Goal: Task Accomplishment & Management: Use online tool/utility

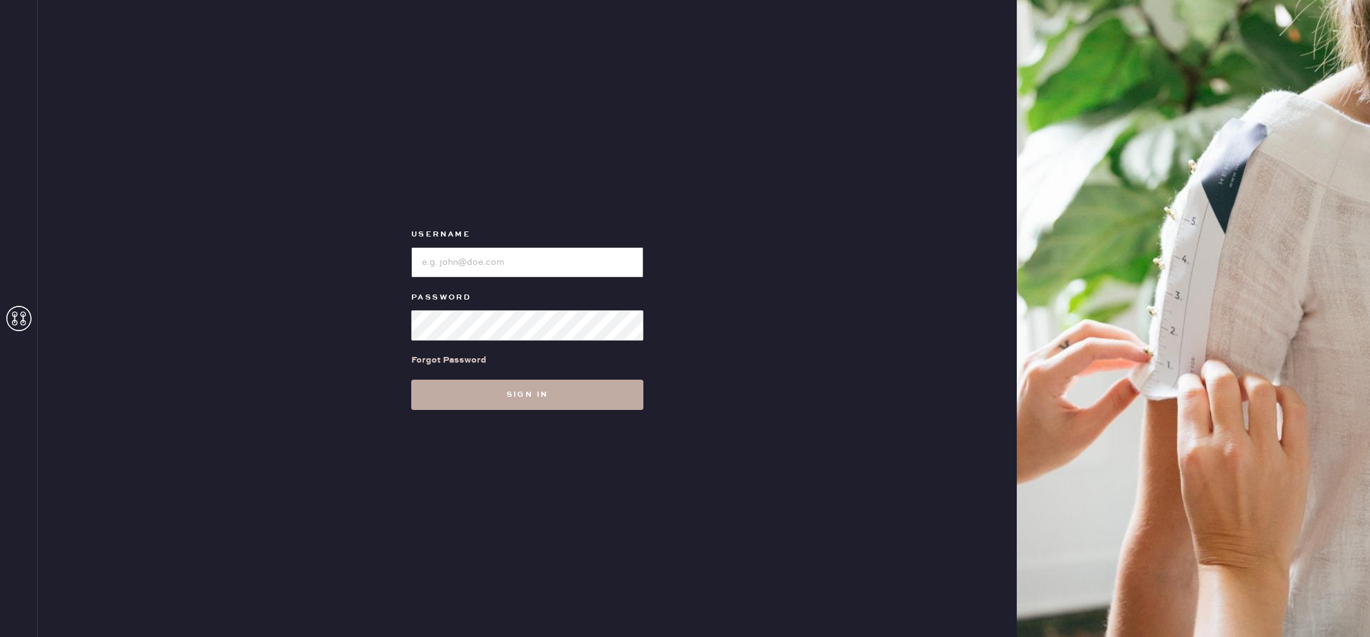
type input "reformationnorthpark"
click at [544, 408] on button "Sign in" at bounding box center [527, 395] width 232 height 30
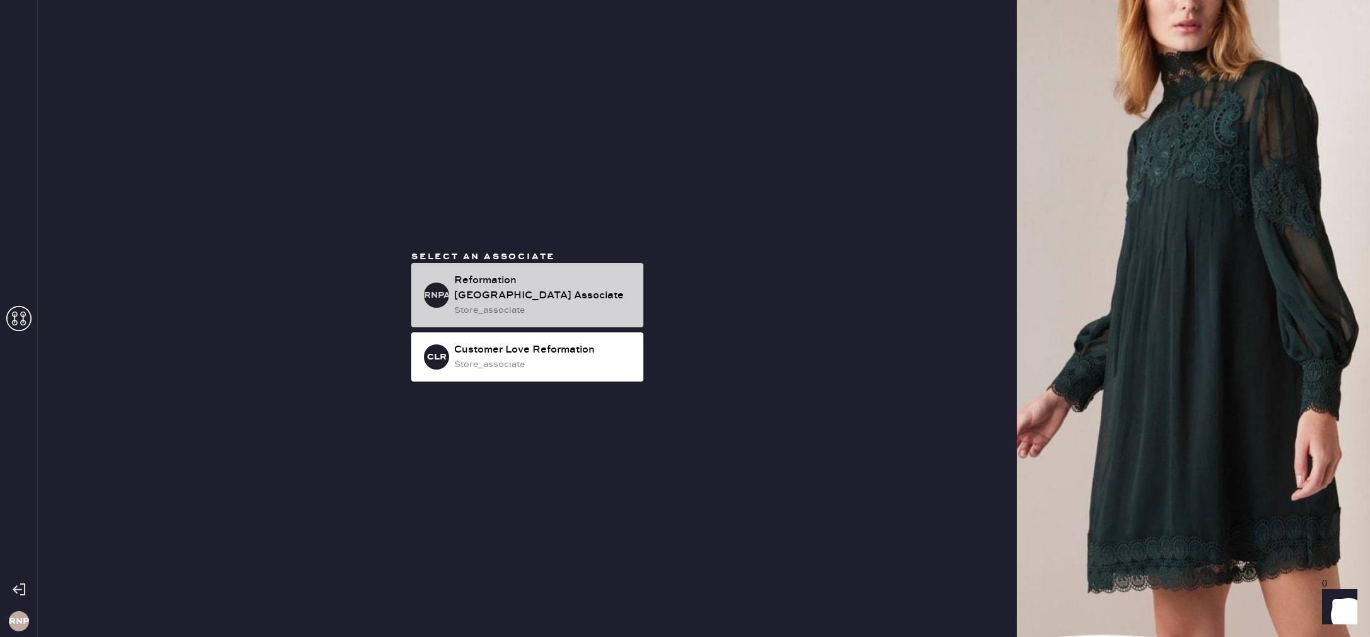
click at [475, 283] on div "Reformation [GEOGRAPHIC_DATA] Associate" at bounding box center [543, 288] width 179 height 30
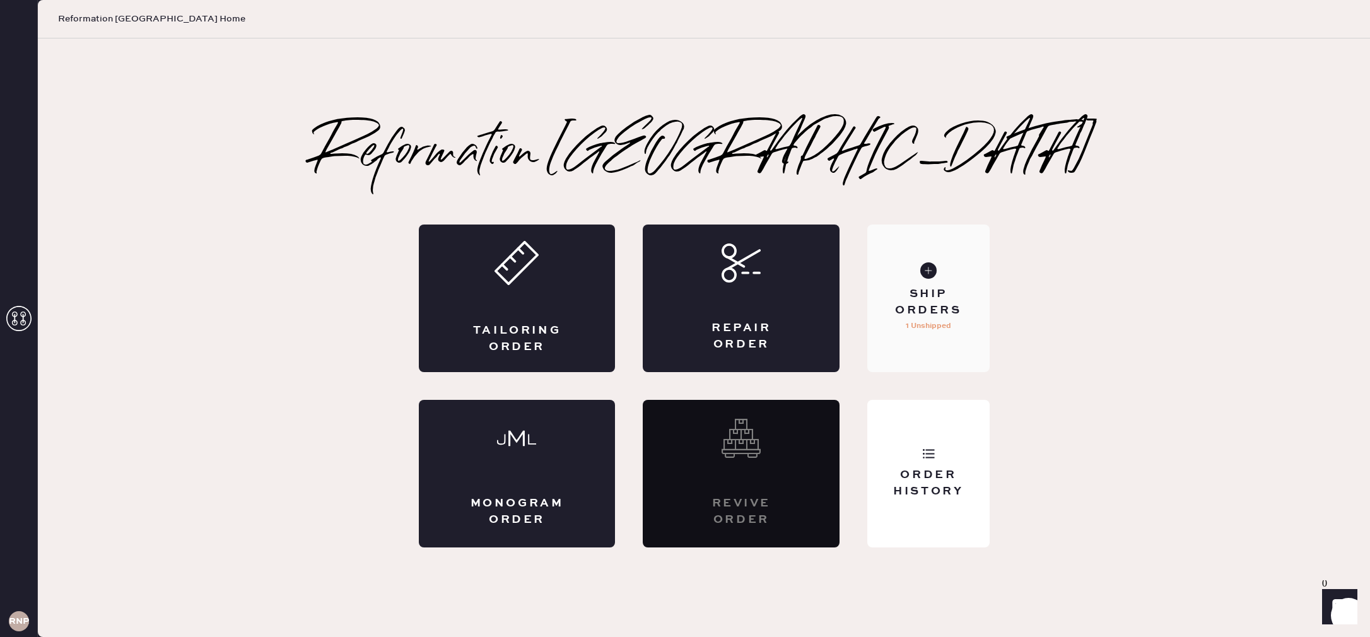
click at [975, 323] on div "Ship Orders 1 Unshipped" at bounding box center [928, 298] width 122 height 148
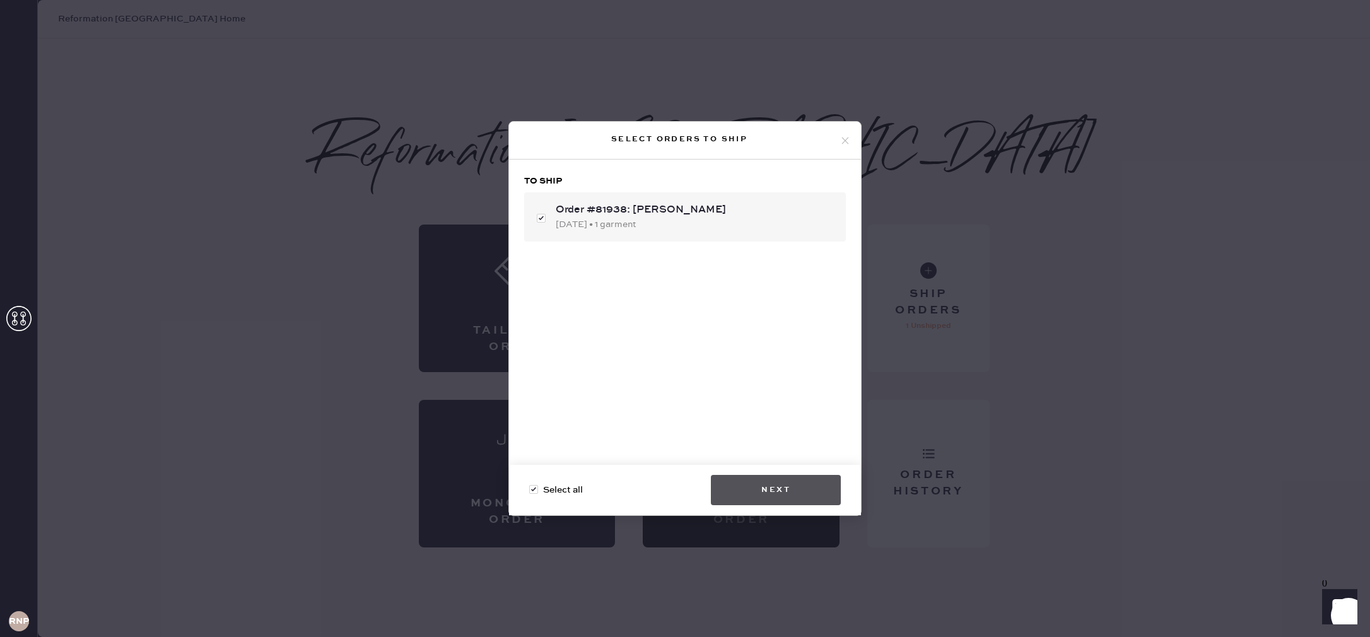
click at [779, 483] on button "Next" at bounding box center [776, 490] width 130 height 30
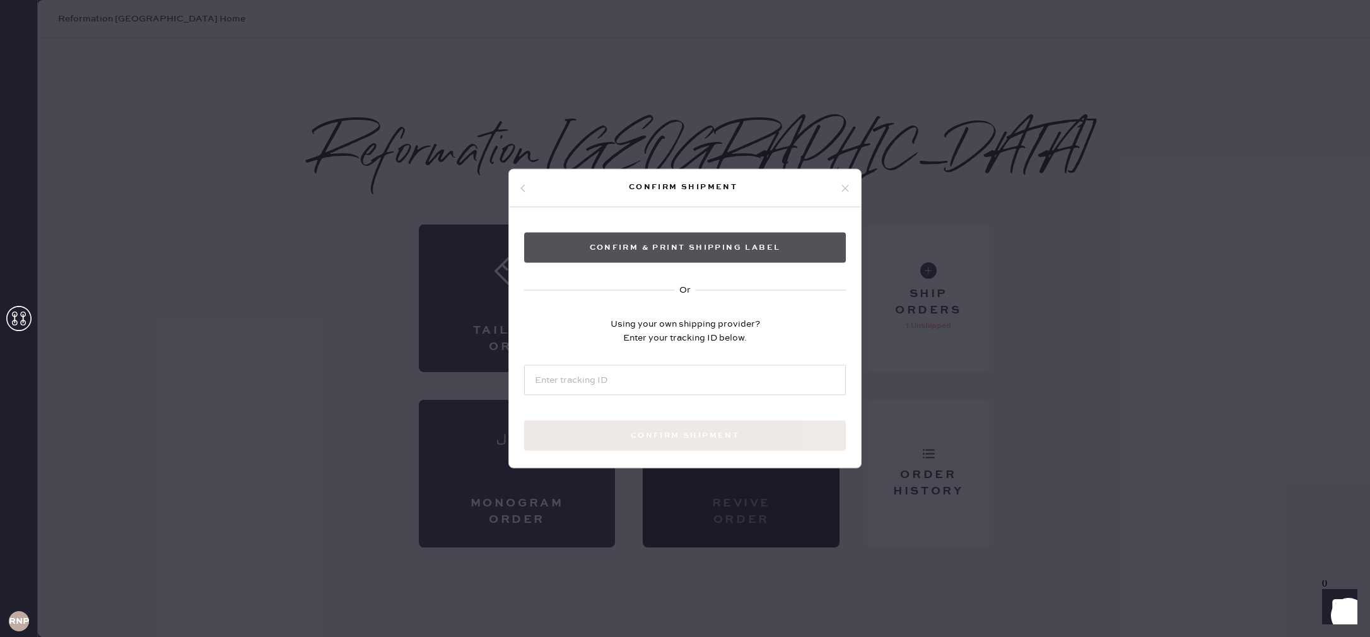
click at [763, 255] on button "Confirm & Print shipping label" at bounding box center [685, 248] width 322 height 30
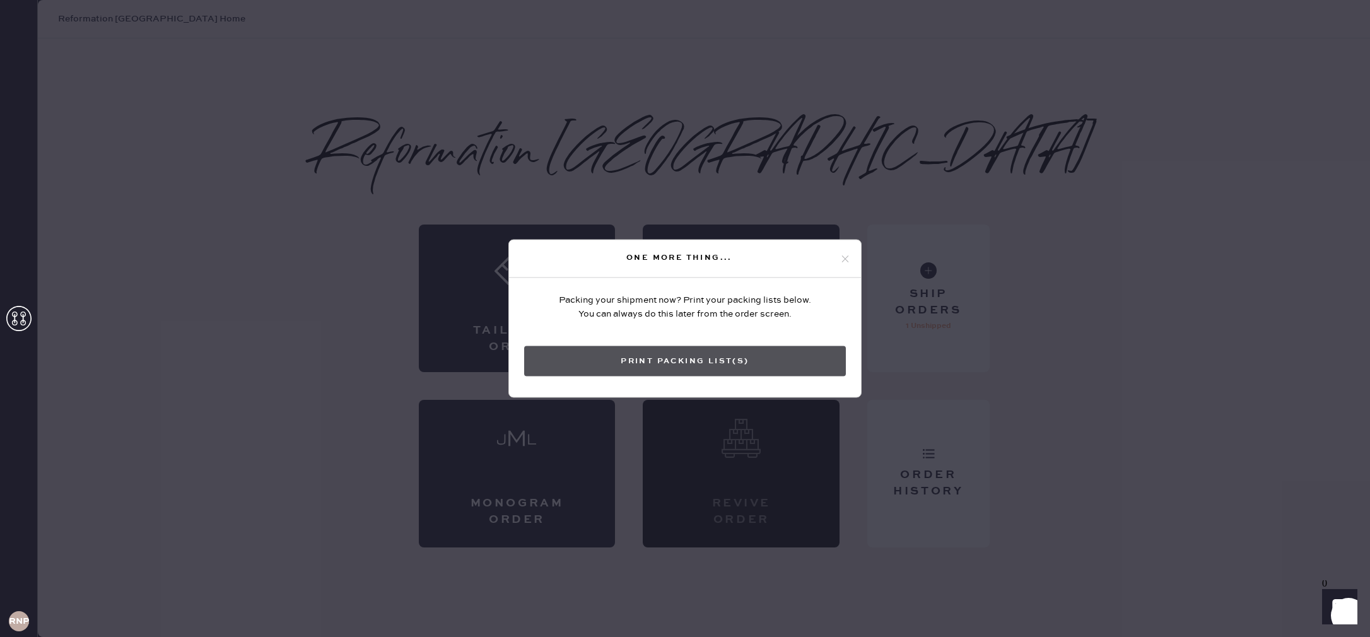
drag, startPoint x: 729, startPoint y: 391, endPoint x: 743, endPoint y: 369, distance: 26.1
click at [730, 391] on div "Packing your shipment now? Print your packing lists below. You can always do th…" at bounding box center [685, 370] width 352 height 184
click at [743, 368] on button "Print Packing List(s)" at bounding box center [685, 361] width 322 height 30
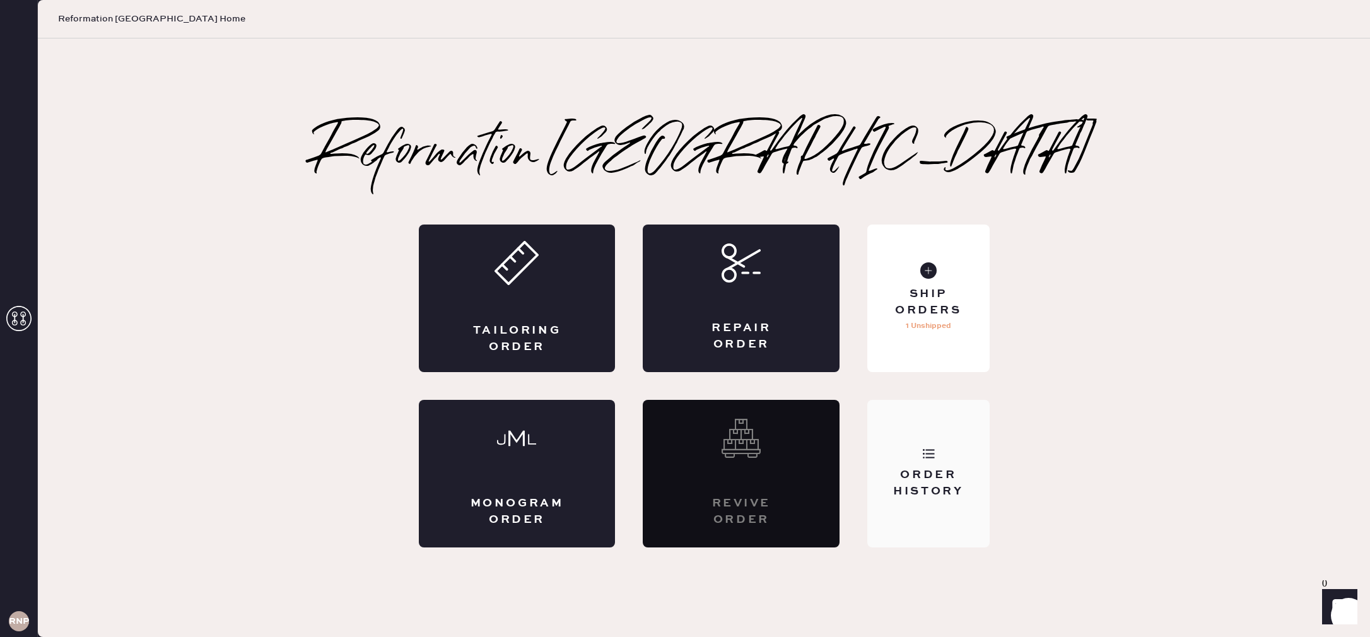
click at [935, 496] on div "Order History" at bounding box center [928, 483] width 102 height 32
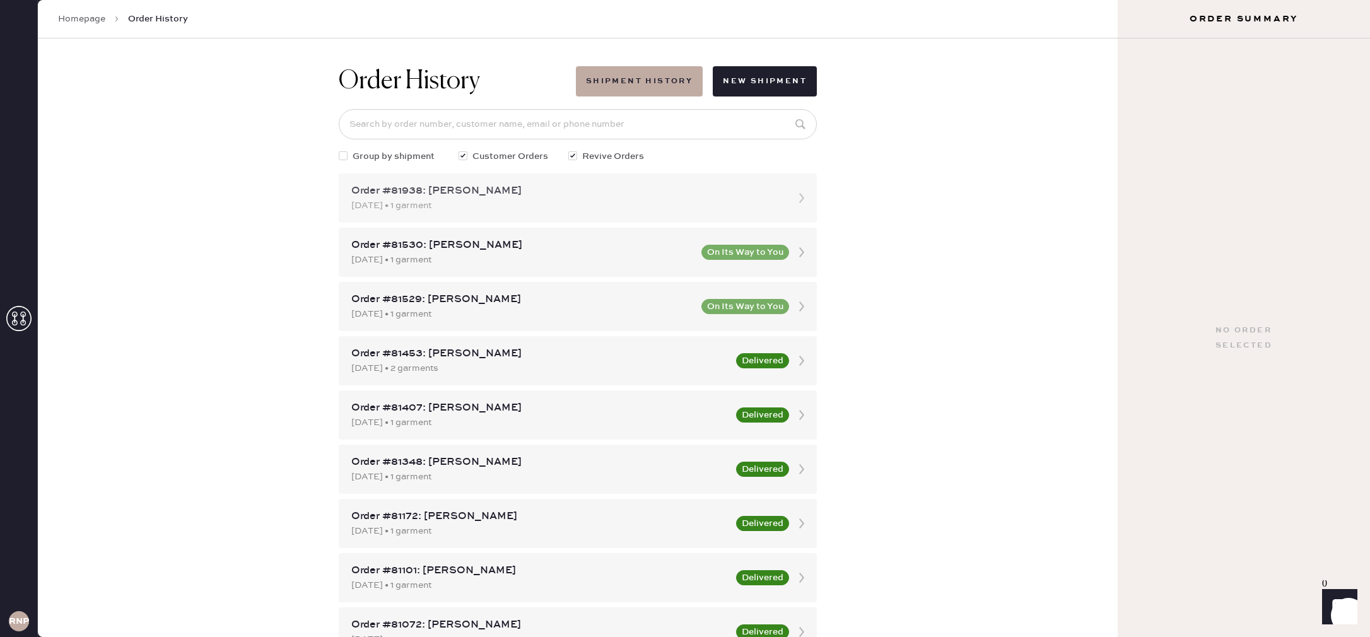
click at [660, 184] on div "Order #81938: [PERSON_NAME]" at bounding box center [566, 191] width 430 height 15
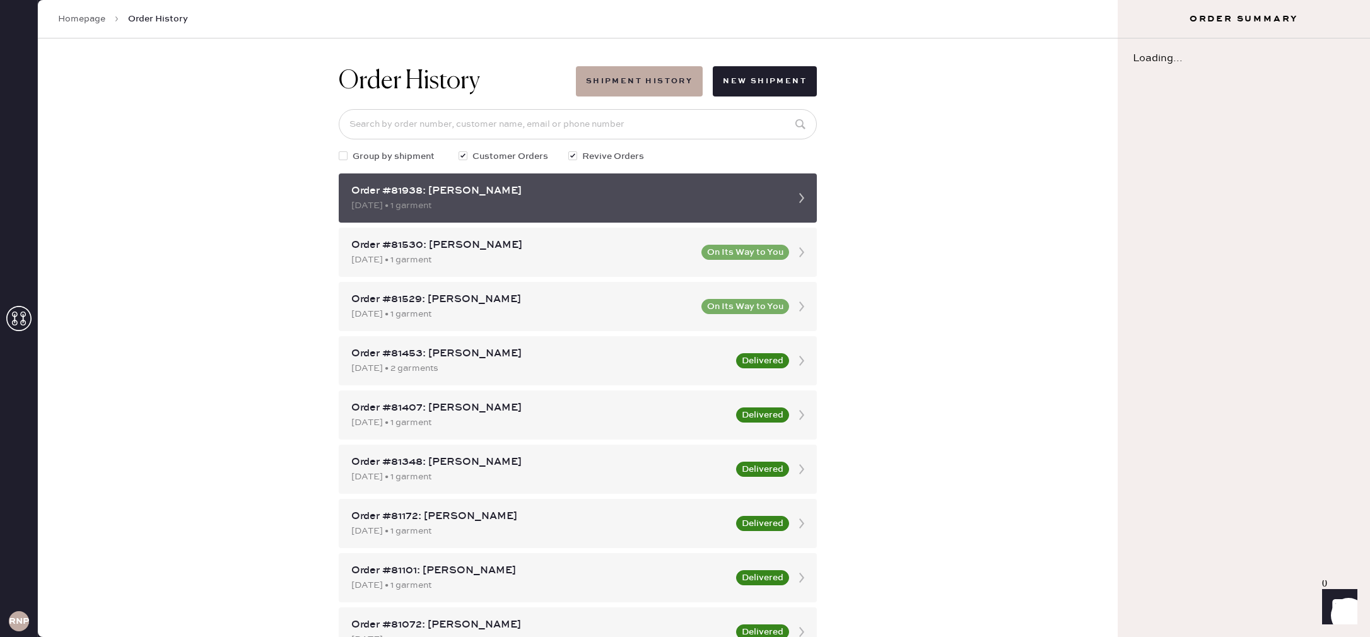
click at [726, 184] on div "Order #81938: [PERSON_NAME]" at bounding box center [566, 191] width 430 height 15
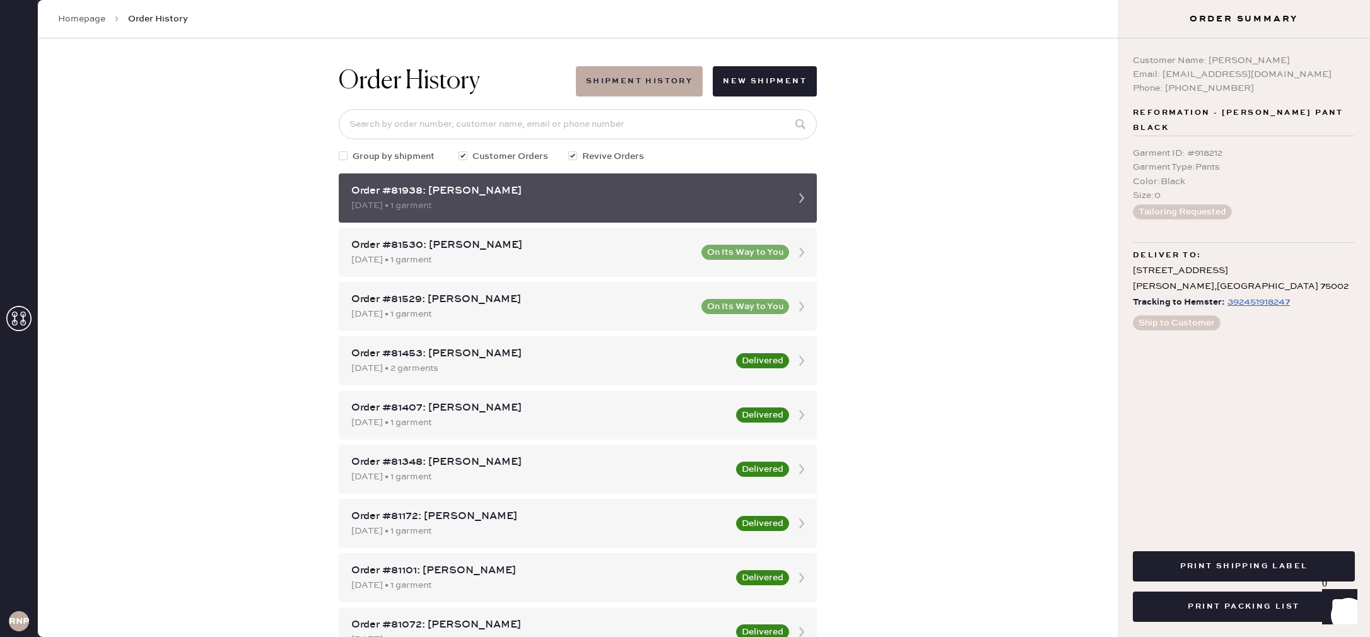
click at [725, 184] on div "Order #81938: [PERSON_NAME]" at bounding box center [566, 191] width 430 height 15
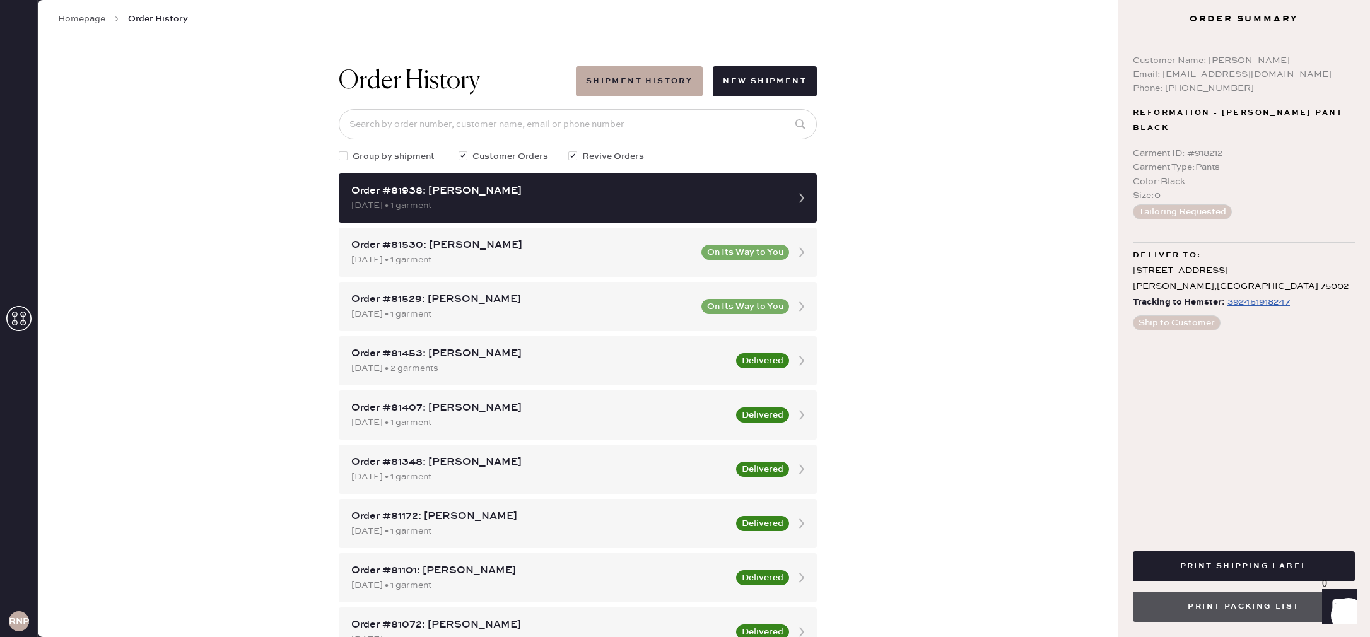
click at [1225, 614] on button "Print Packing List" at bounding box center [1244, 607] width 222 height 30
click at [1235, 622] on div "Print Shipping Label Print Packing List" at bounding box center [1243, 581] width 252 height 111
click at [1235, 615] on button "Print Packing List" at bounding box center [1244, 607] width 222 height 30
